Goal: Check status: Check status

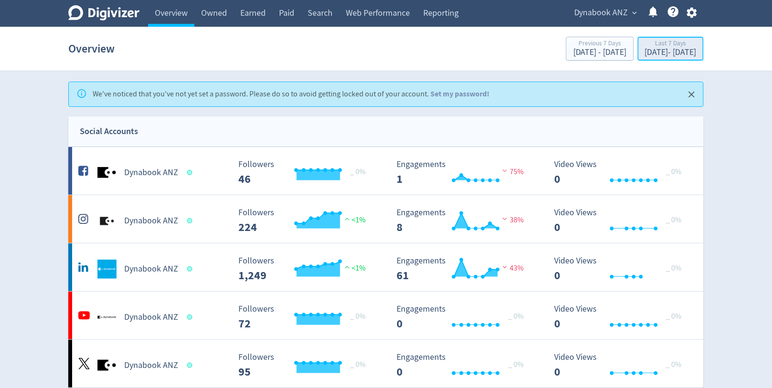
click at [645, 52] on div "[DATE] - [DATE]" at bounding box center [671, 52] width 52 height 9
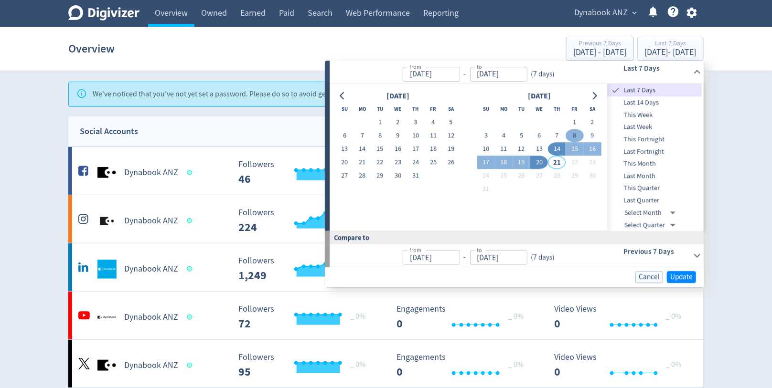
click at [578, 135] on button "8" at bounding box center [575, 135] width 18 height 13
type input "[DATE]"
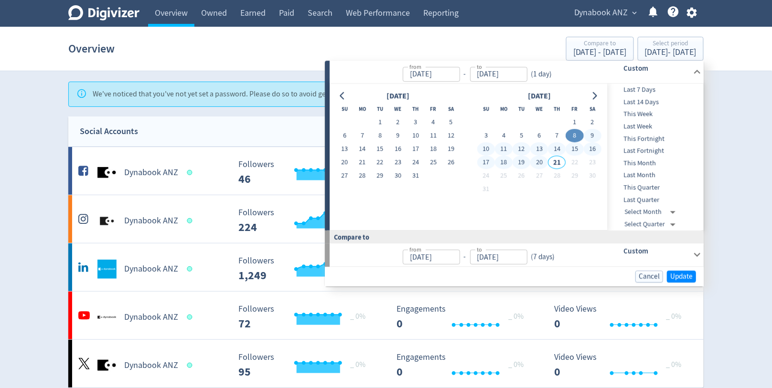
click at [538, 162] on button "20" at bounding box center [539, 162] width 18 height 13
type input "[DATE]"
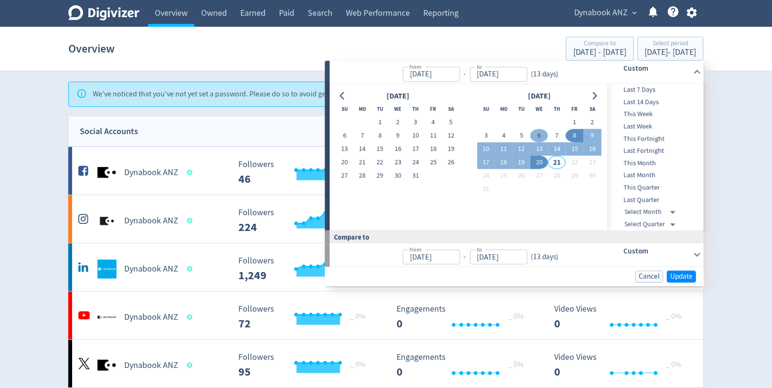
click at [541, 139] on button "6" at bounding box center [539, 135] width 18 height 13
type input "[DATE]"
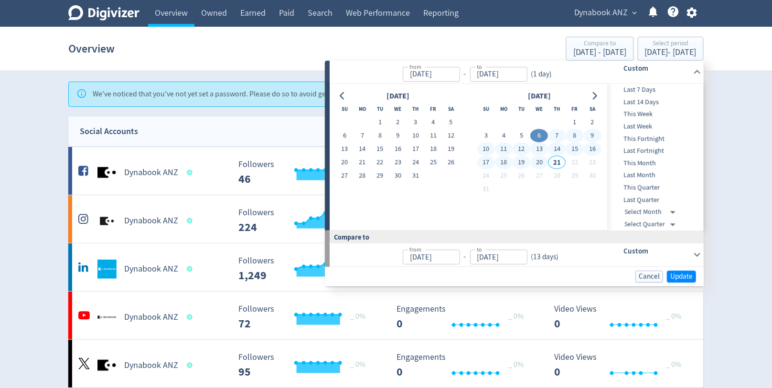
click at [541, 160] on button "20" at bounding box center [539, 162] width 18 height 13
type input "[DATE]"
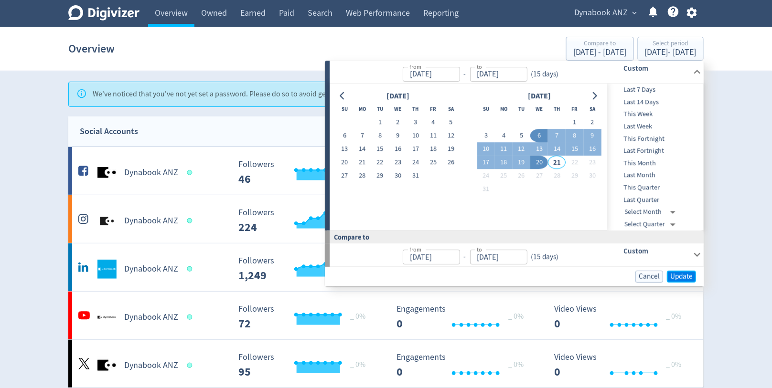
click at [678, 273] on span "Update" at bounding box center [681, 276] width 22 height 7
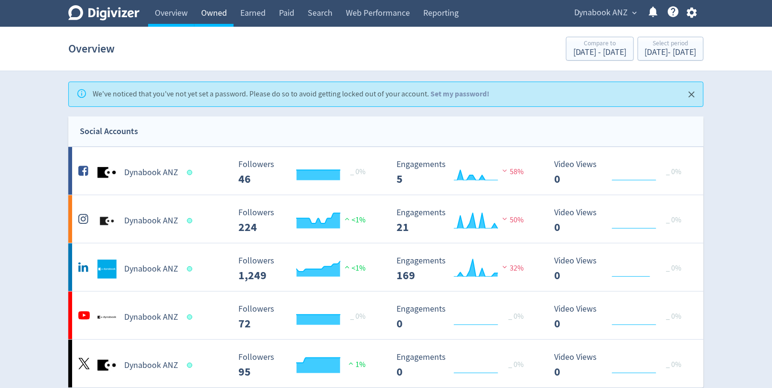
click at [214, 13] on link "Owned" at bounding box center [213, 13] width 39 height 27
